Goal: Task Accomplishment & Management: Use online tool/utility

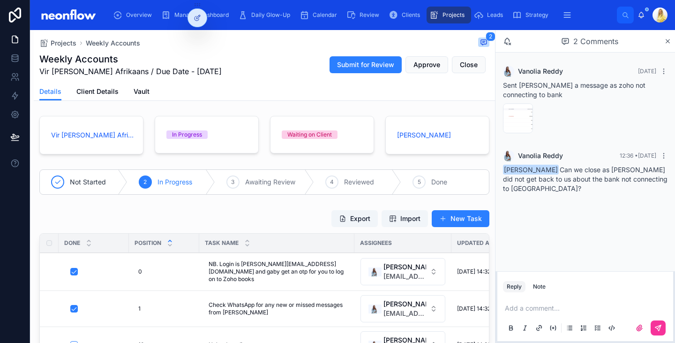
click at [563, 310] on p at bounding box center [587, 307] width 165 height 9
click at [0, 0] on span "image" at bounding box center [0, 0] width 0 height 0
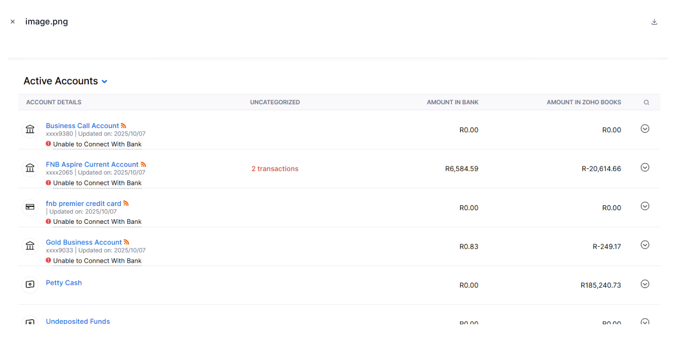
click at [14, 23] on icon "Close modal" at bounding box center [12, 21] width 3 height 3
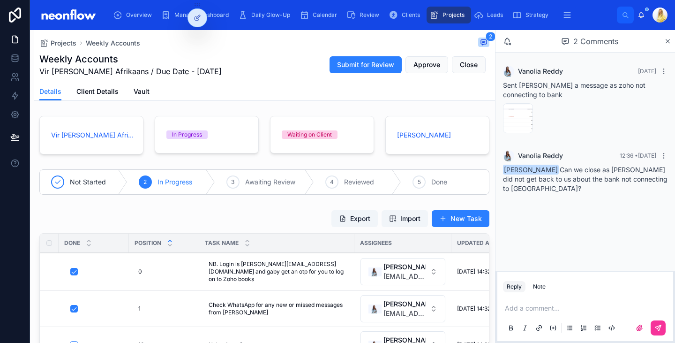
click at [555, 307] on p at bounding box center [587, 307] width 165 height 9
click at [657, 327] on icon at bounding box center [659, 328] width 8 height 8
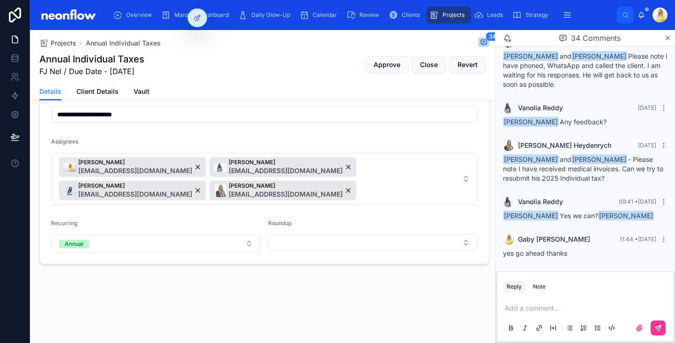
scroll to position [217, 0]
